Goal: Task Accomplishment & Management: Use online tool/utility

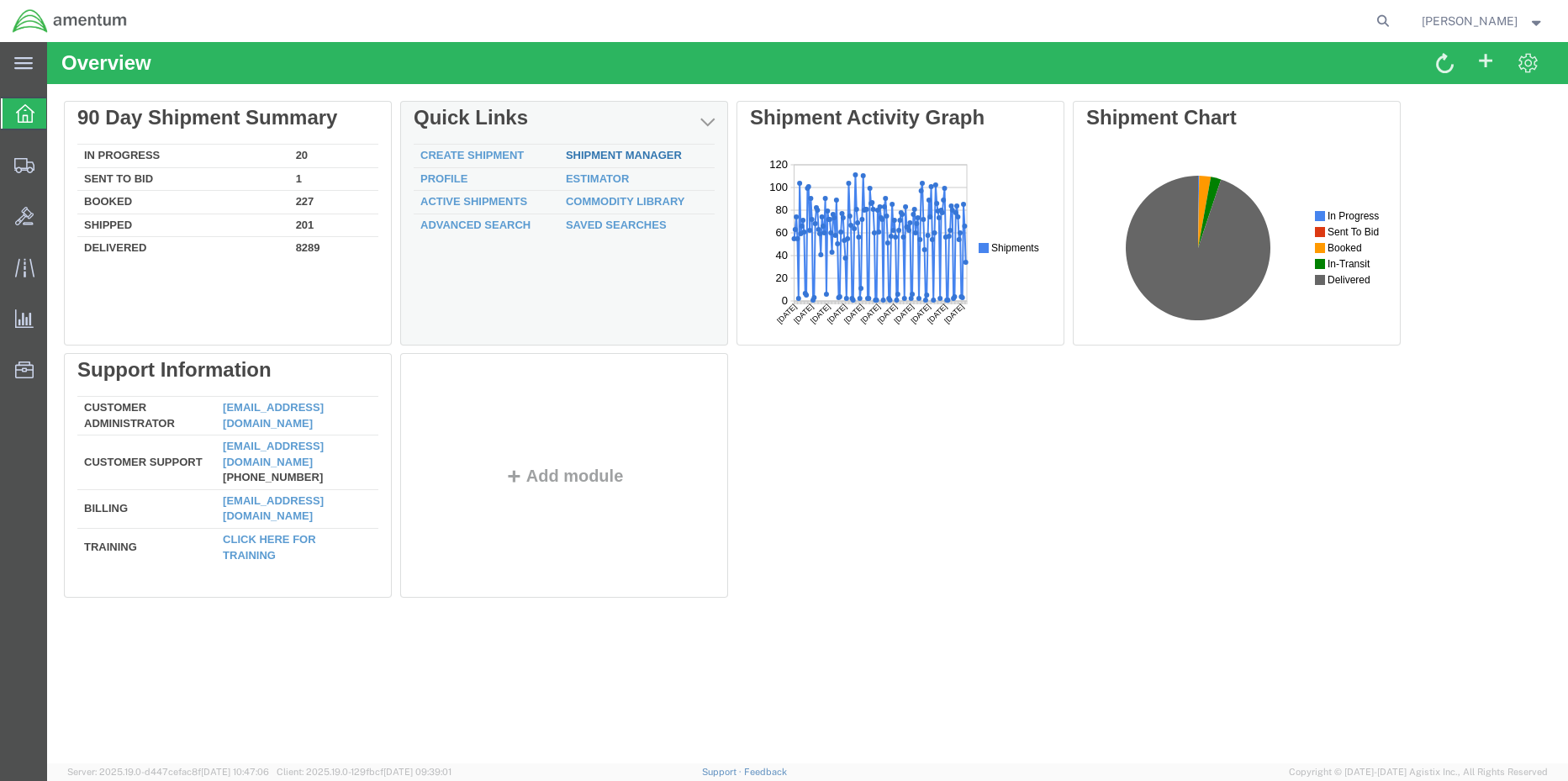
click at [616, 151] on div "Delete 90 Day Shipment Summary In Progress 20 Sent To Bid 1 Booked 227 Shipped …" at bounding box center [808, 353] width 1488 height 504
click at [615, 153] on div "Delete 90 Day Shipment Summary In Progress 20 Sent To Bid 1 Booked 227 Shipped …" at bounding box center [808, 353] width 1488 height 504
click at [619, 154] on div "Delete 90 Day Shipment Summary In Progress 20 Sent To Bid 1 Booked 227 Shipped …" at bounding box center [808, 353] width 1488 height 504
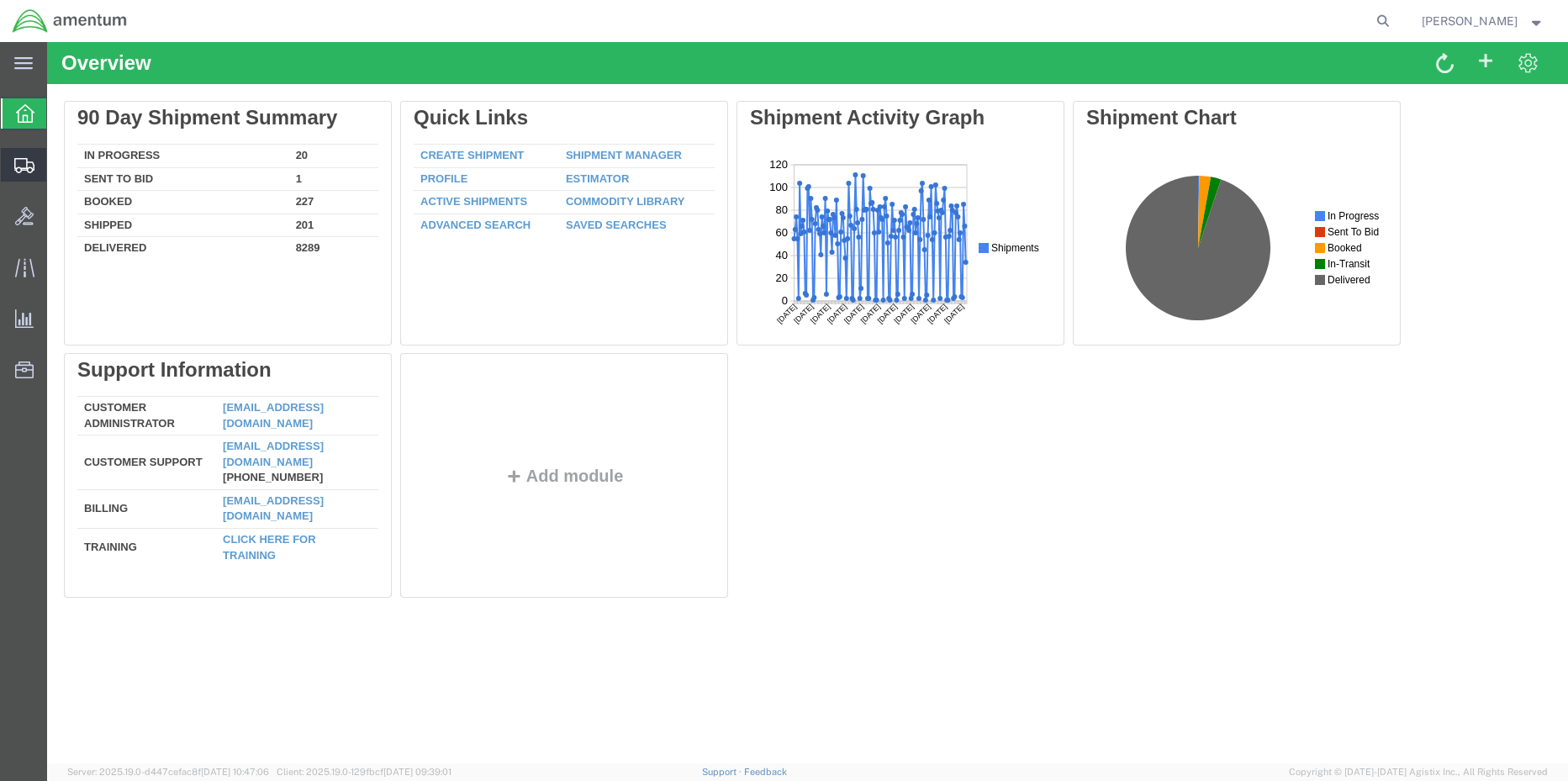
click at [0, 0] on span "Shipment Manager" at bounding box center [0, 0] width 0 height 0
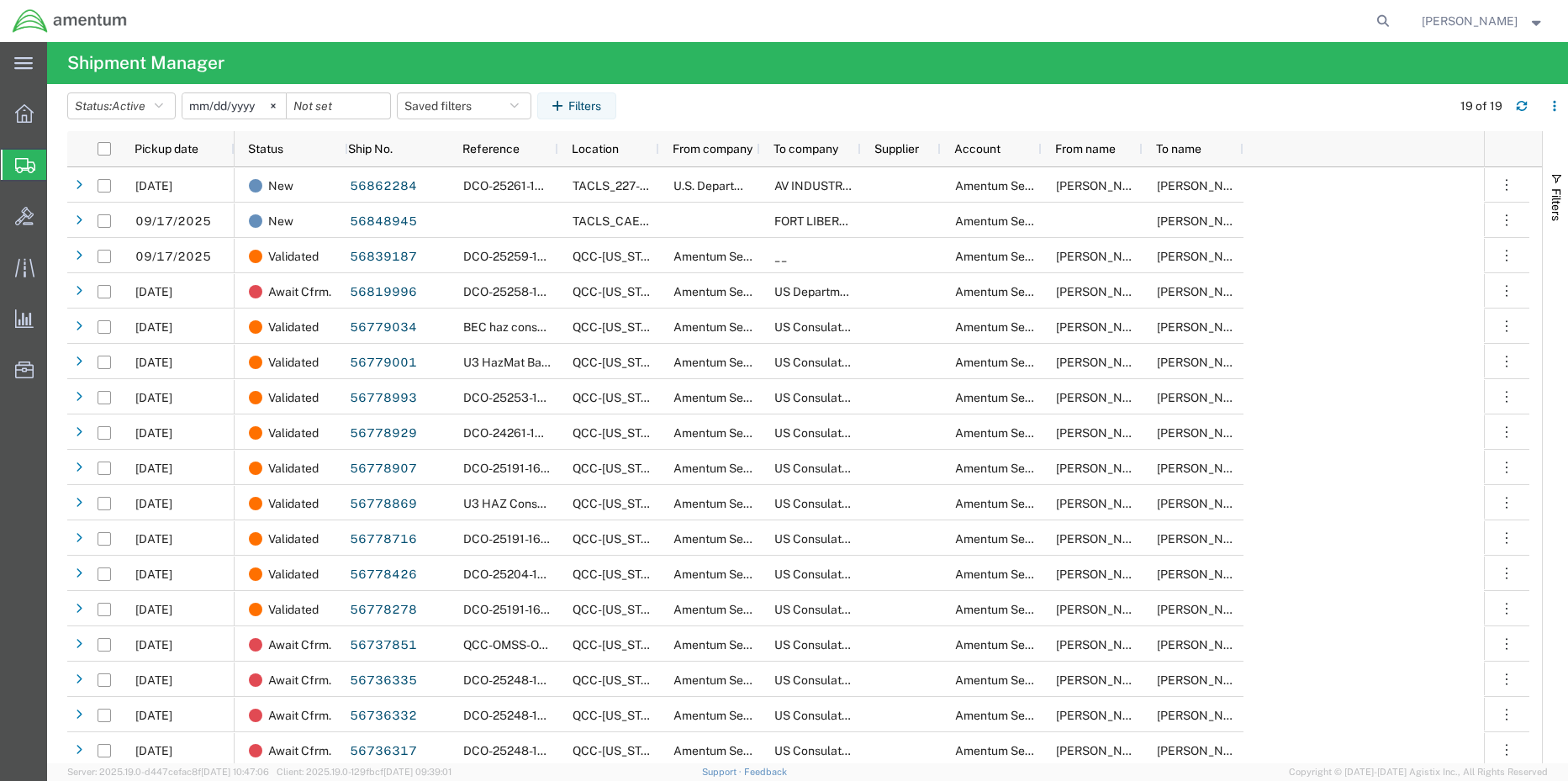
click at [0, 0] on span "Shipment Manager" at bounding box center [0, 0] width 0 height 0
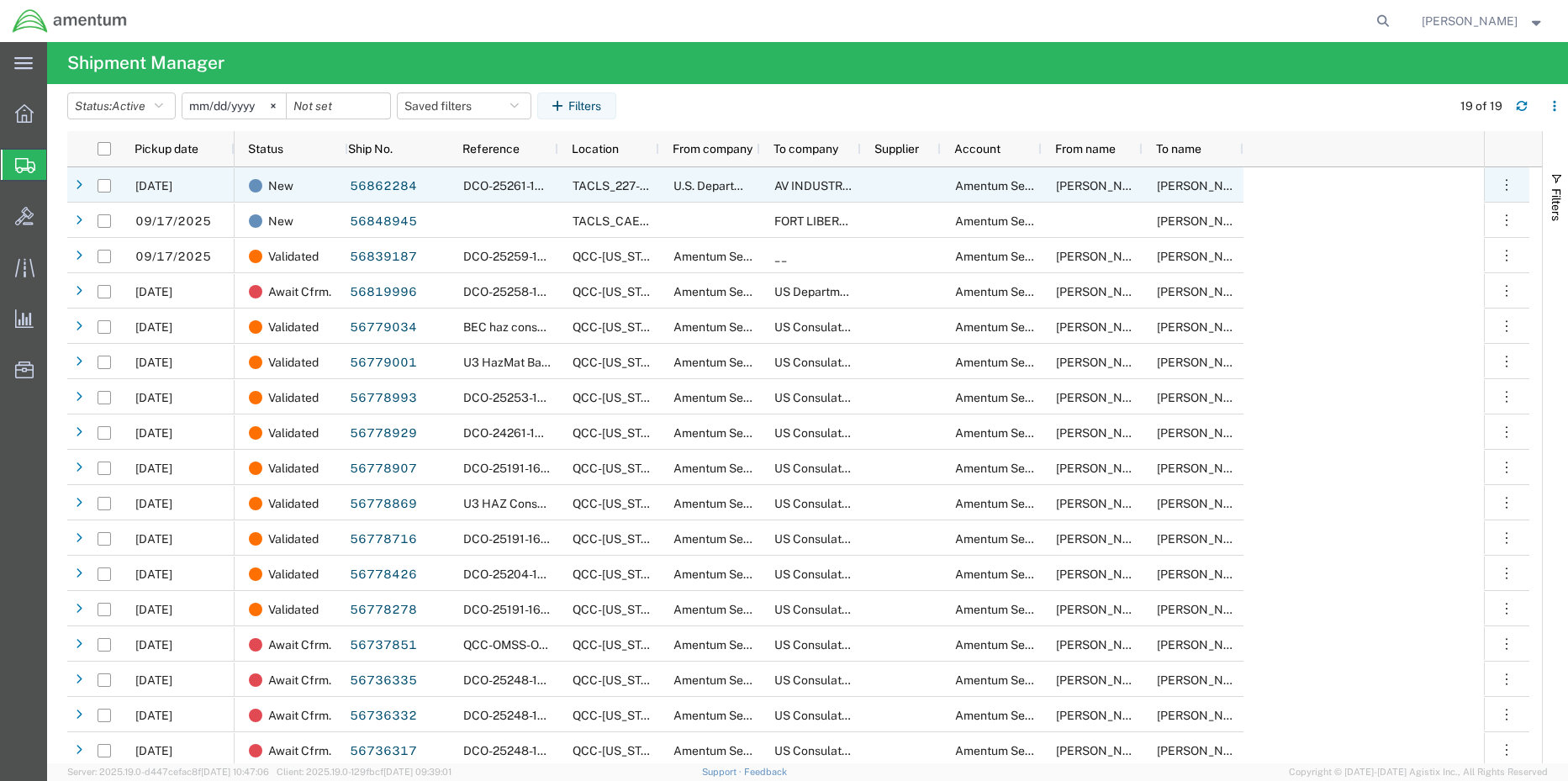
click at [492, 185] on span "DCO-25261-168350" at bounding box center [518, 185] width 109 height 13
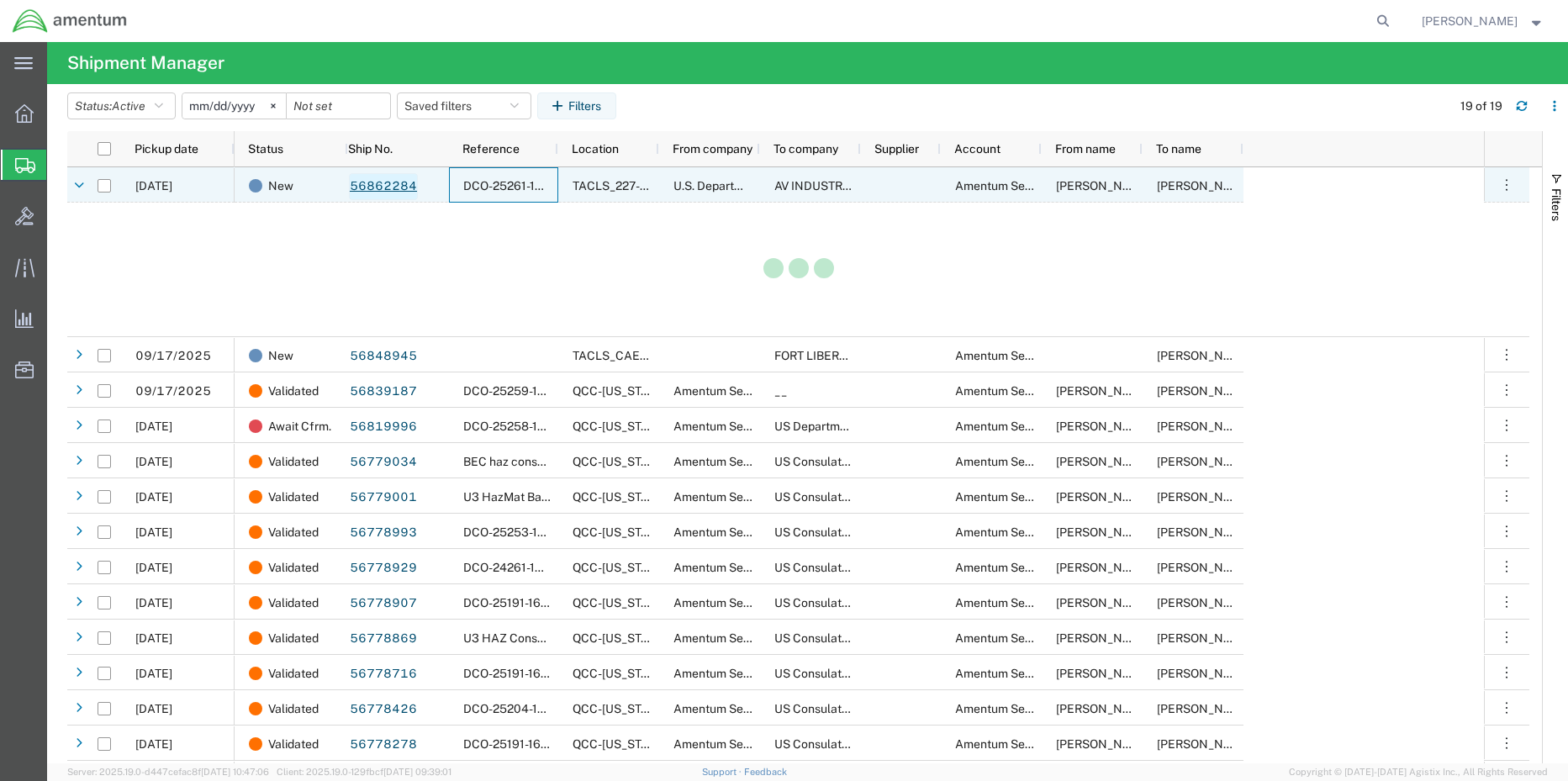
click at [390, 180] on link "56862284" at bounding box center [383, 186] width 69 height 27
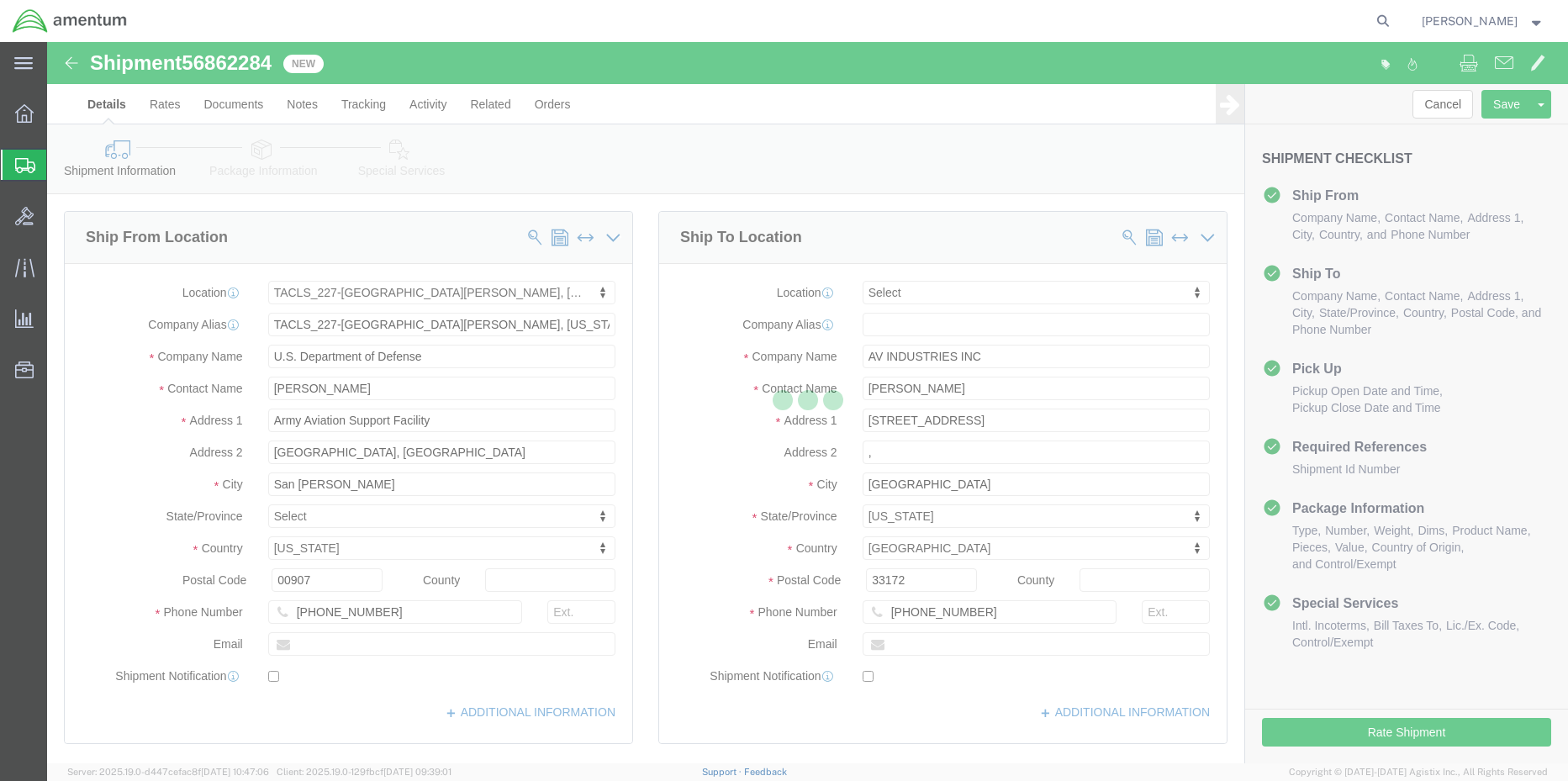
select select "42681"
select select
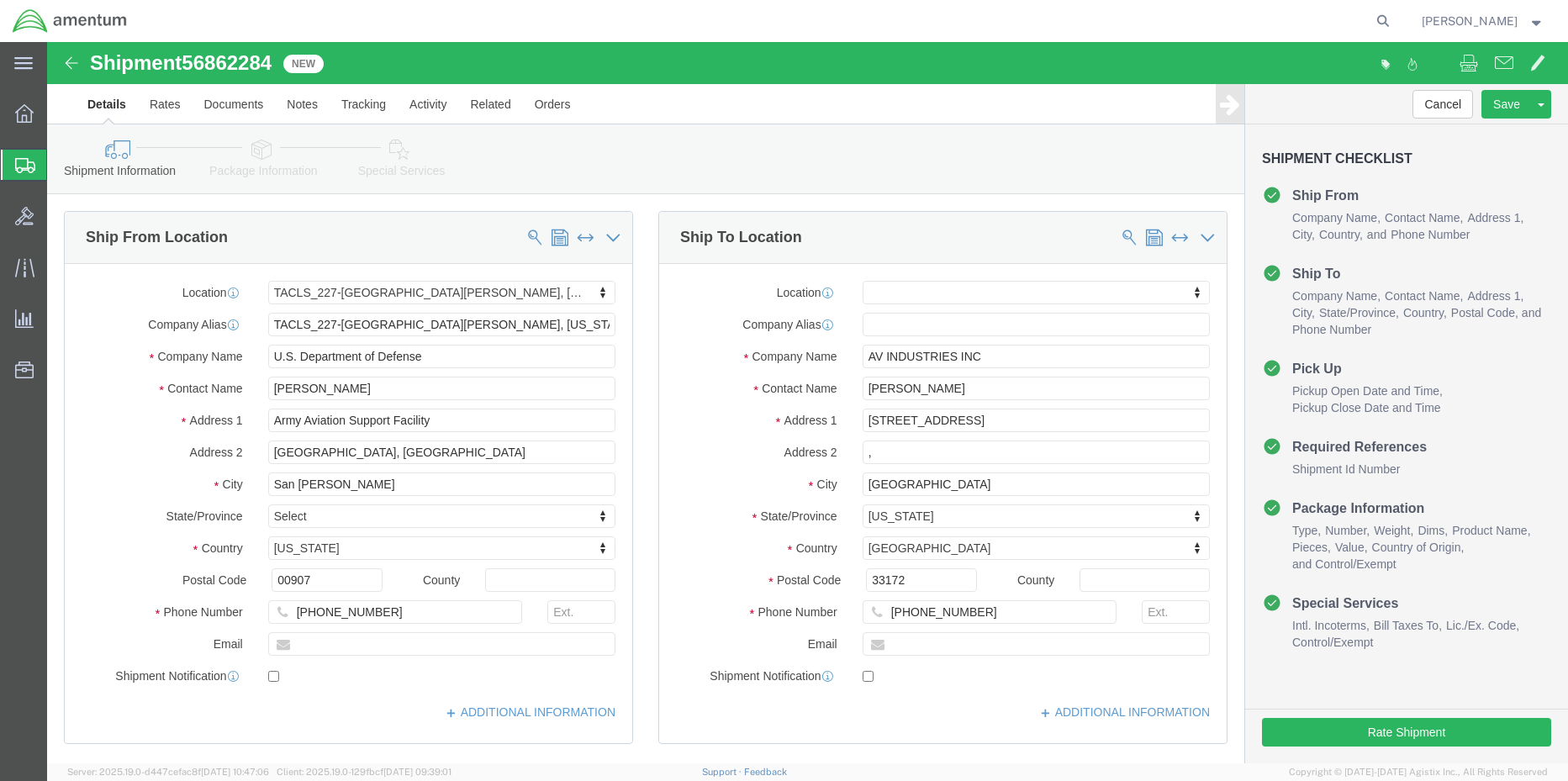
click link "Special Services"
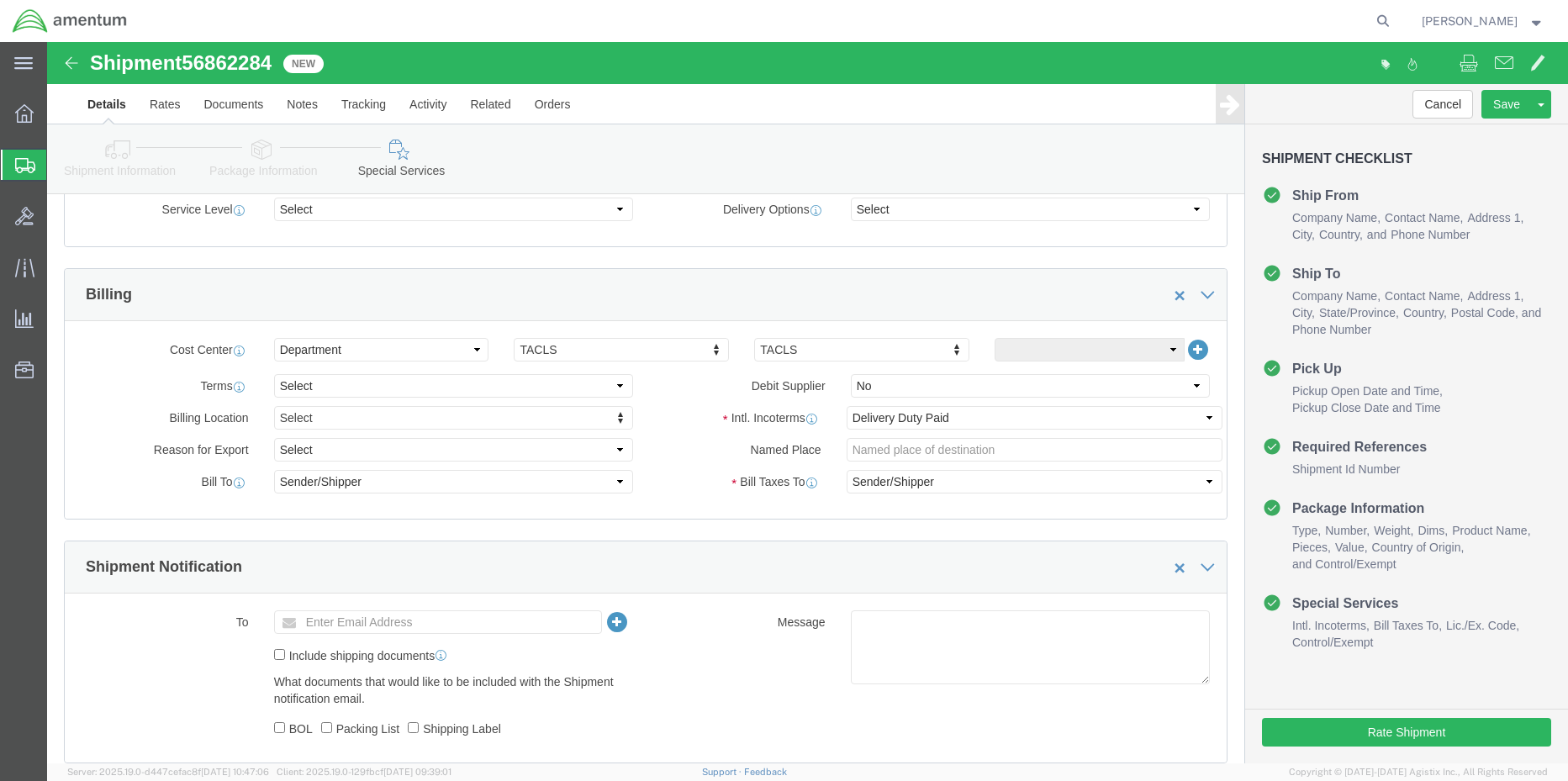
scroll to position [1009, 0]
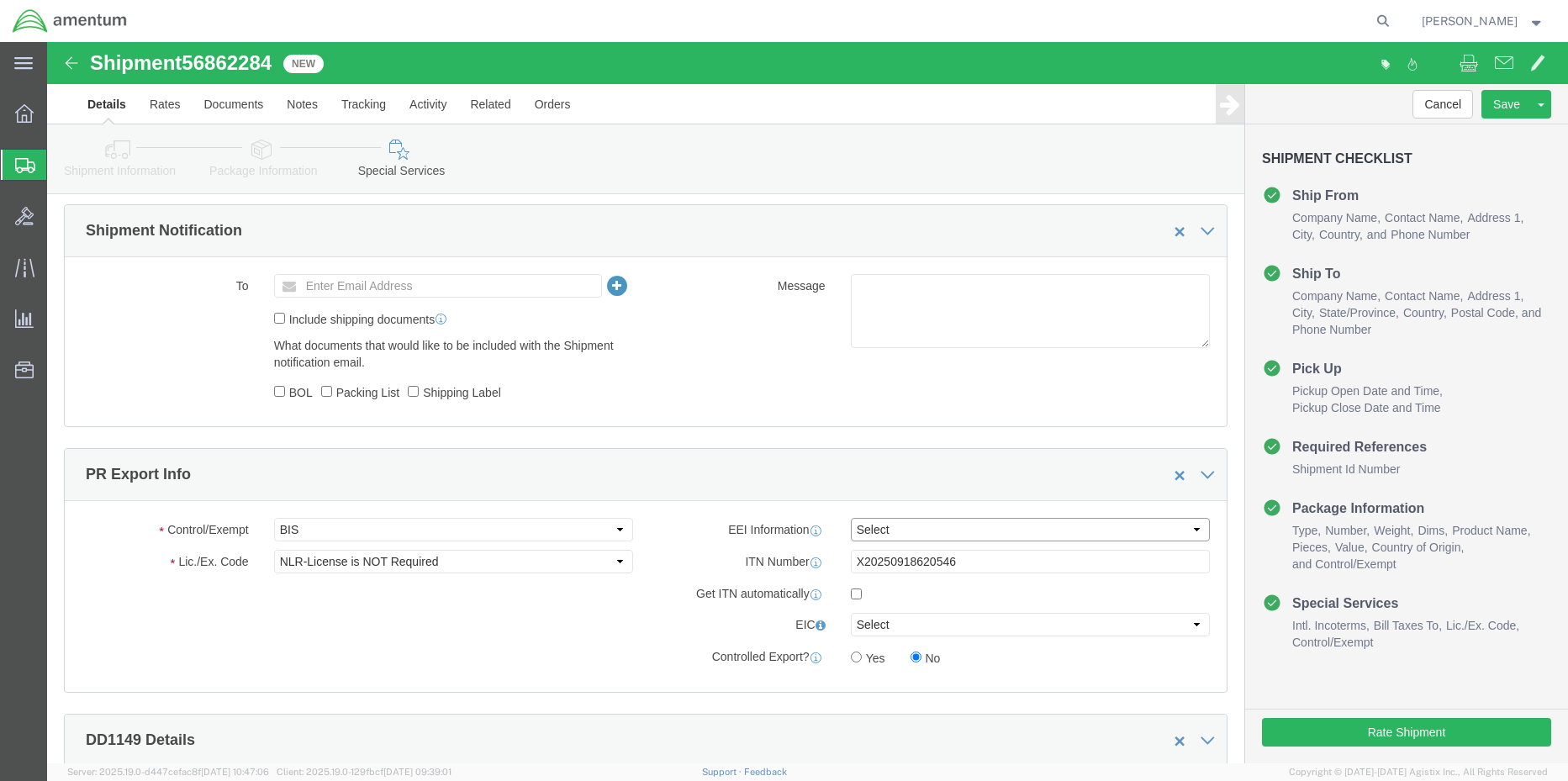
click select "Select AES-Direct EEI Carrier File EEI EEI Exempt"
select select "AESD"
click select "Select AES-Direct EEI Carrier File EEI EEI Exempt"
click button "Rate Shipment"
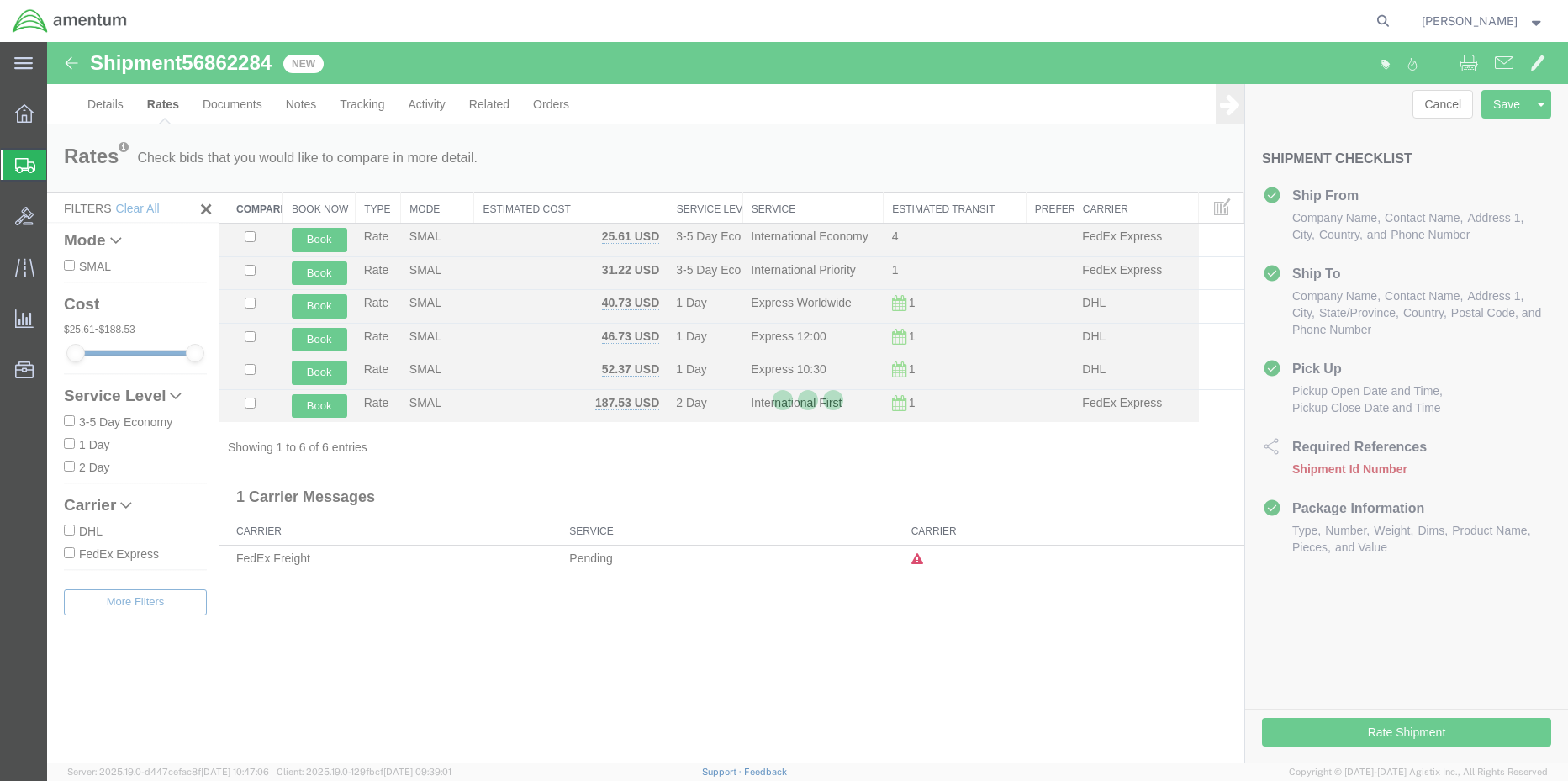
scroll to position [0, 0]
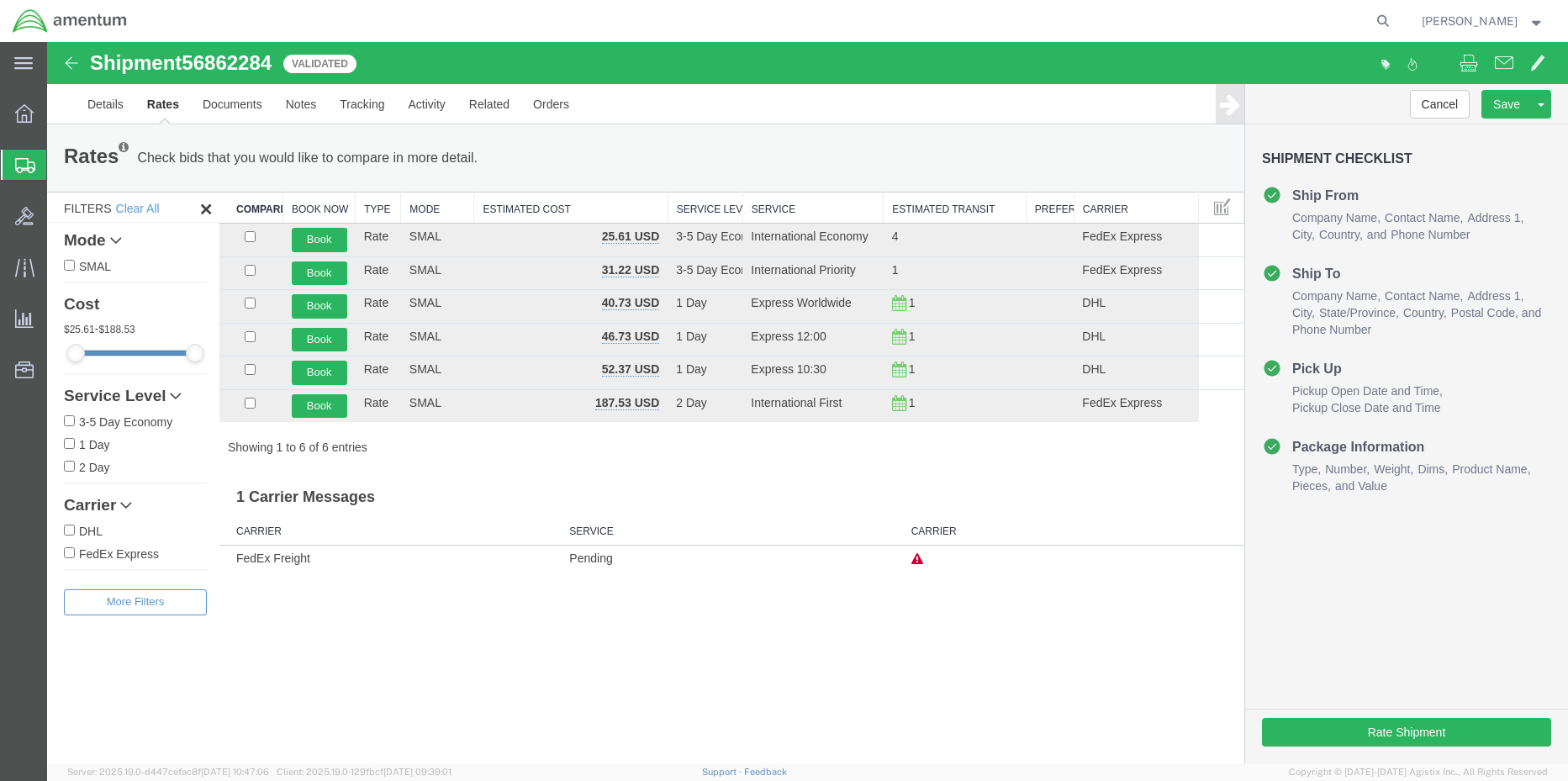
click at [67, 548] on input "FedEx Express" at bounding box center [70, 553] width 11 height 11
checkbox input "true"
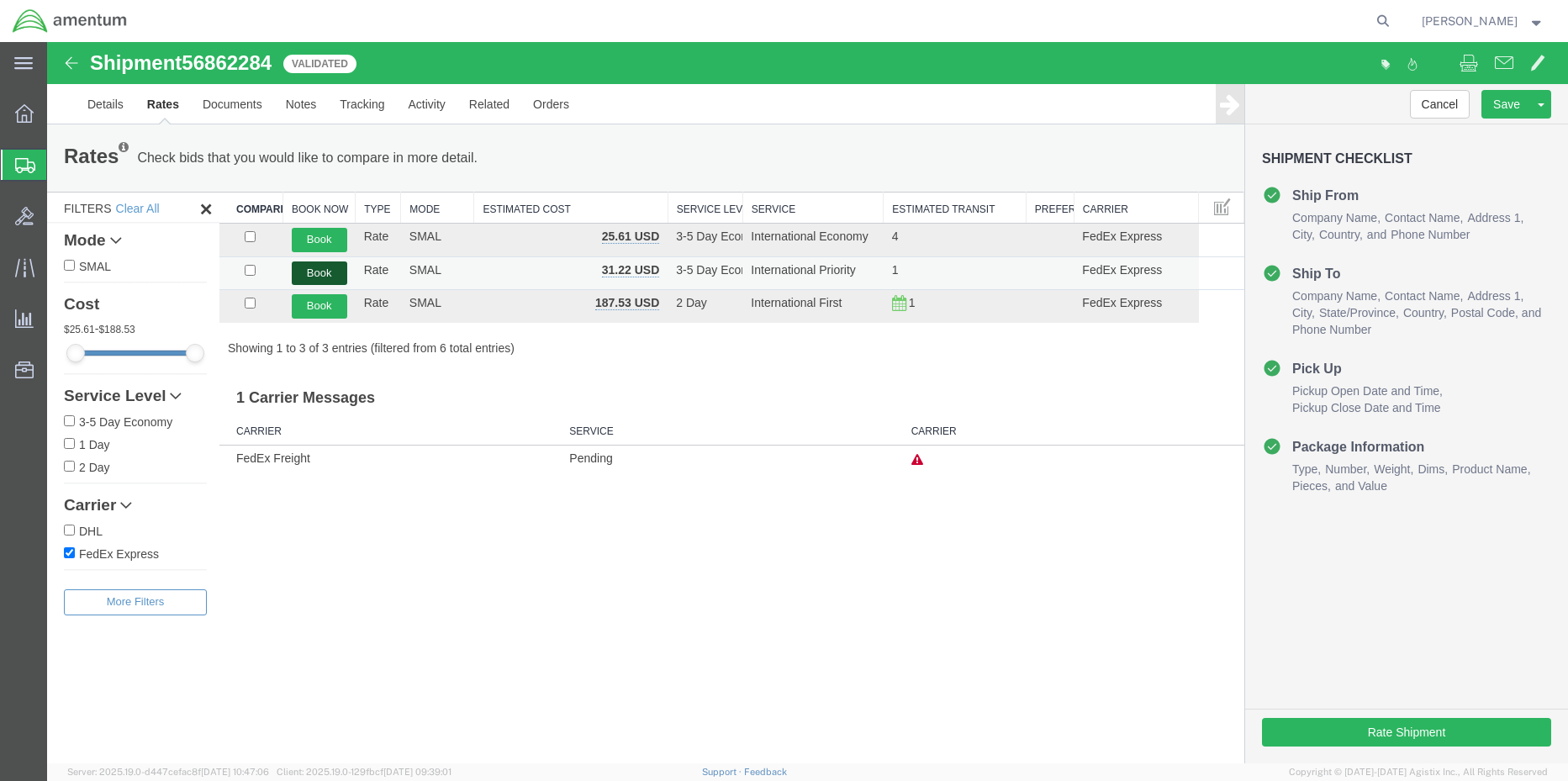
click at [324, 271] on button "Book" at bounding box center [319, 274] width 56 height 24
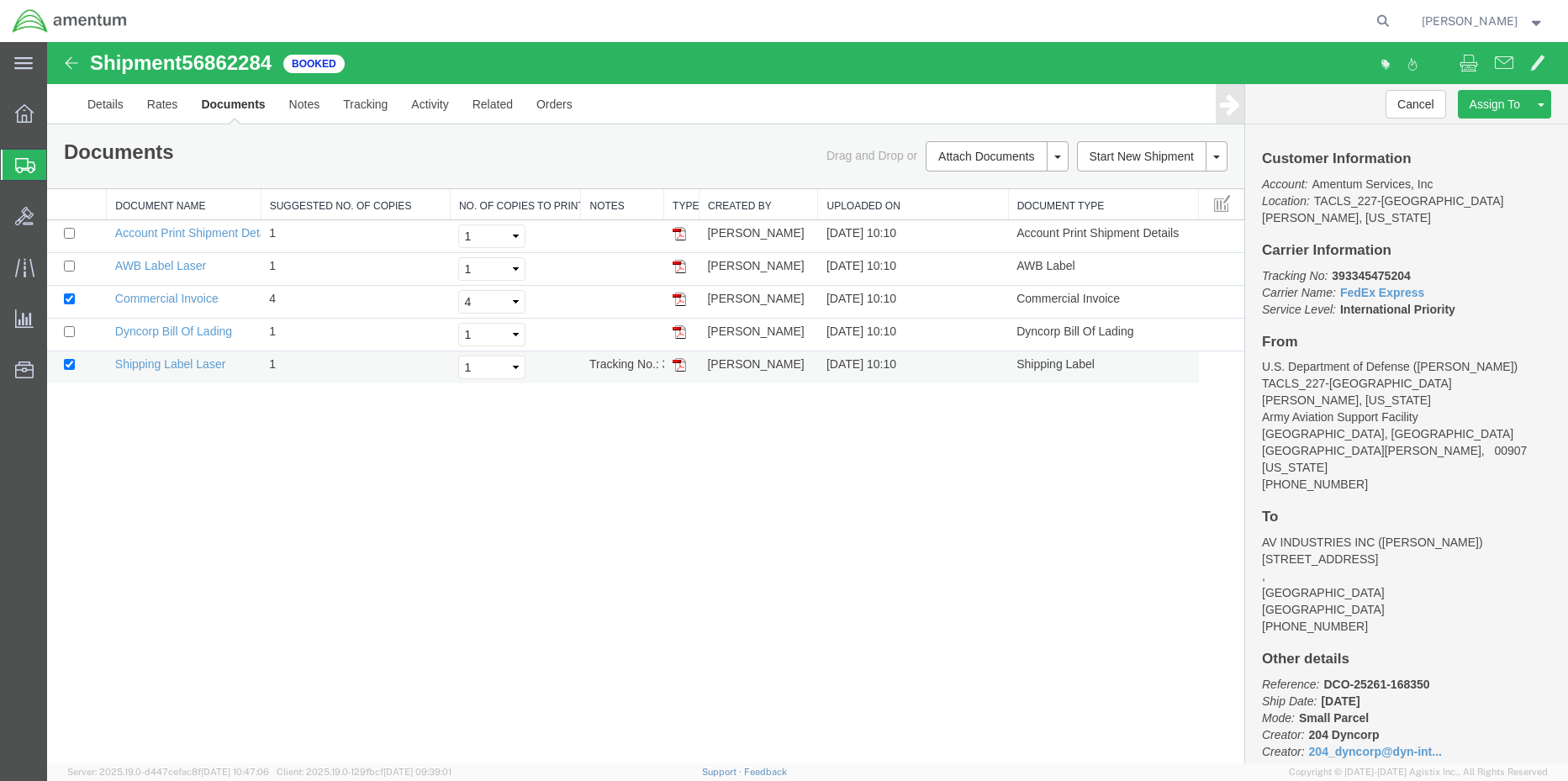
click at [684, 366] on img at bounding box center [680, 365] width 13 height 13
click at [679, 267] on img at bounding box center [680, 266] width 13 height 13
